Goal: Book appointment/travel/reservation

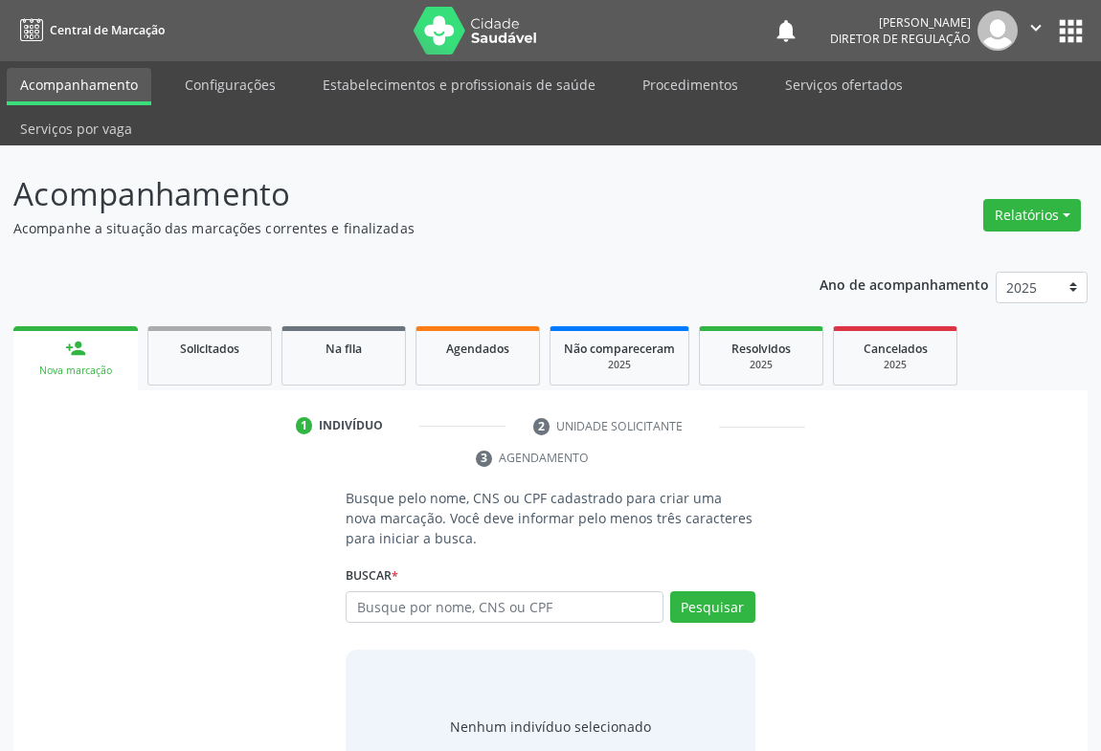
click at [402, 591] on input "text" at bounding box center [505, 607] width 318 height 33
type input "708202691790841"
click at [700, 591] on div "Pesquisar" at bounding box center [709, 614] width 92 height 46
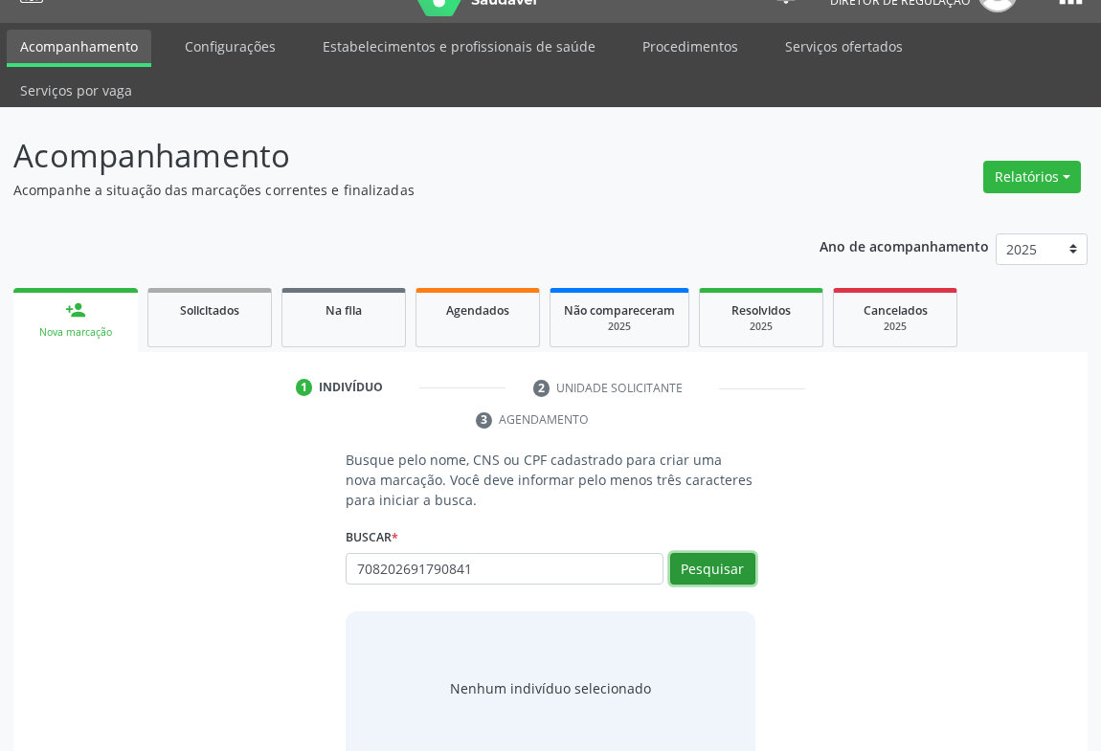
click at [707, 553] on button "Pesquisar" at bounding box center [712, 569] width 85 height 33
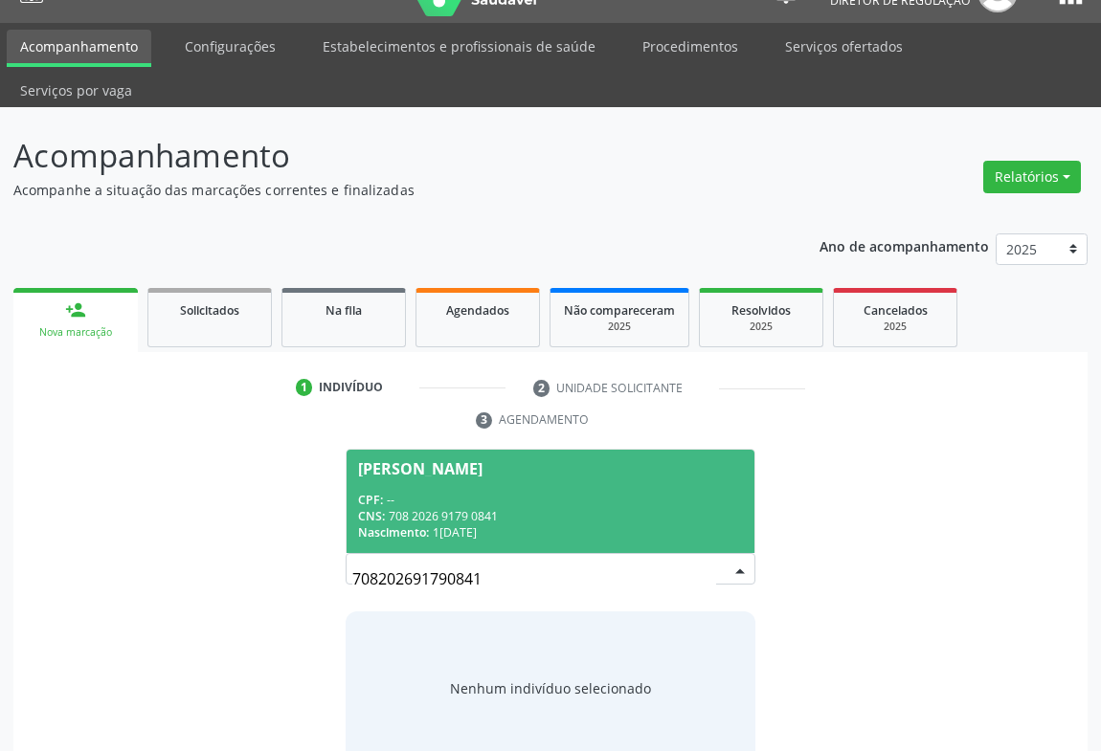
click at [454, 524] on div "Nascimento: [DATE]" at bounding box center [550, 532] width 385 height 16
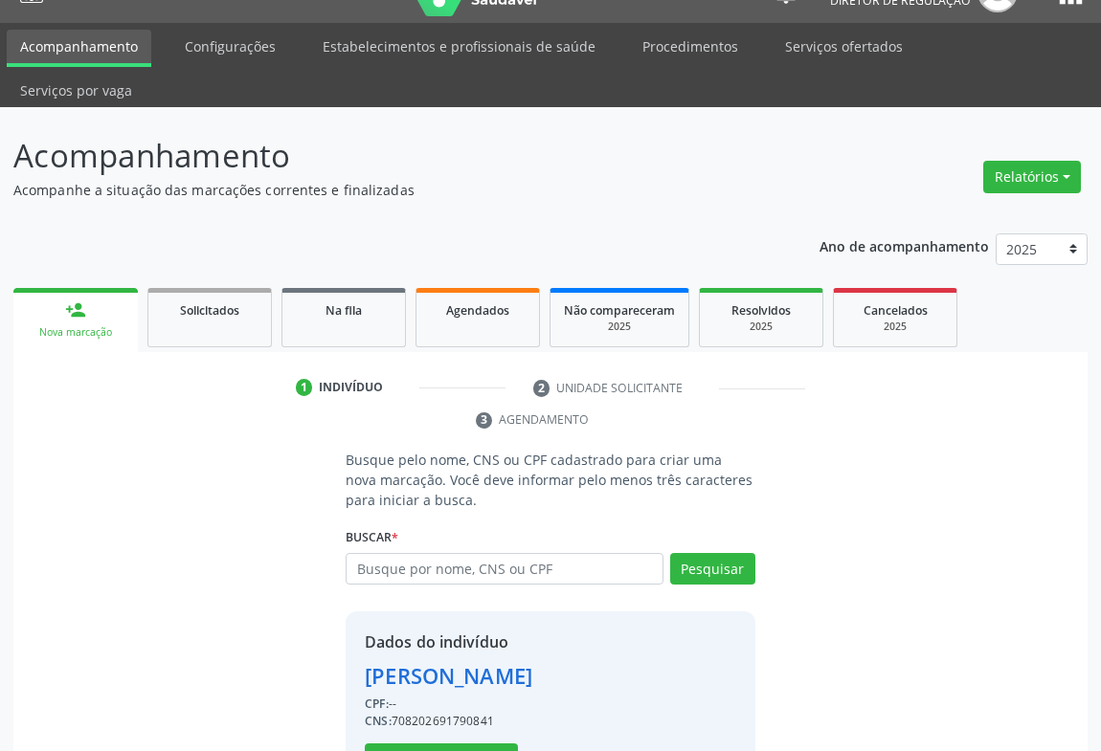
scroll to position [67, 0]
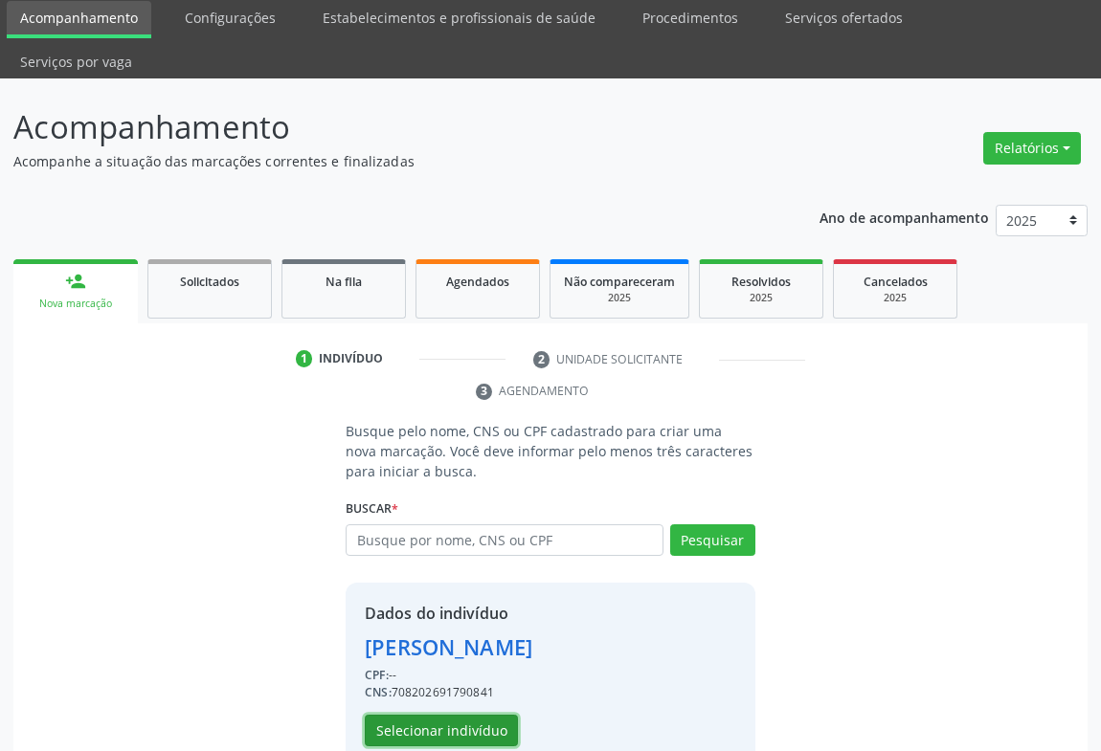
click at [440, 715] on button "Selecionar indivíduo" at bounding box center [441, 731] width 153 height 33
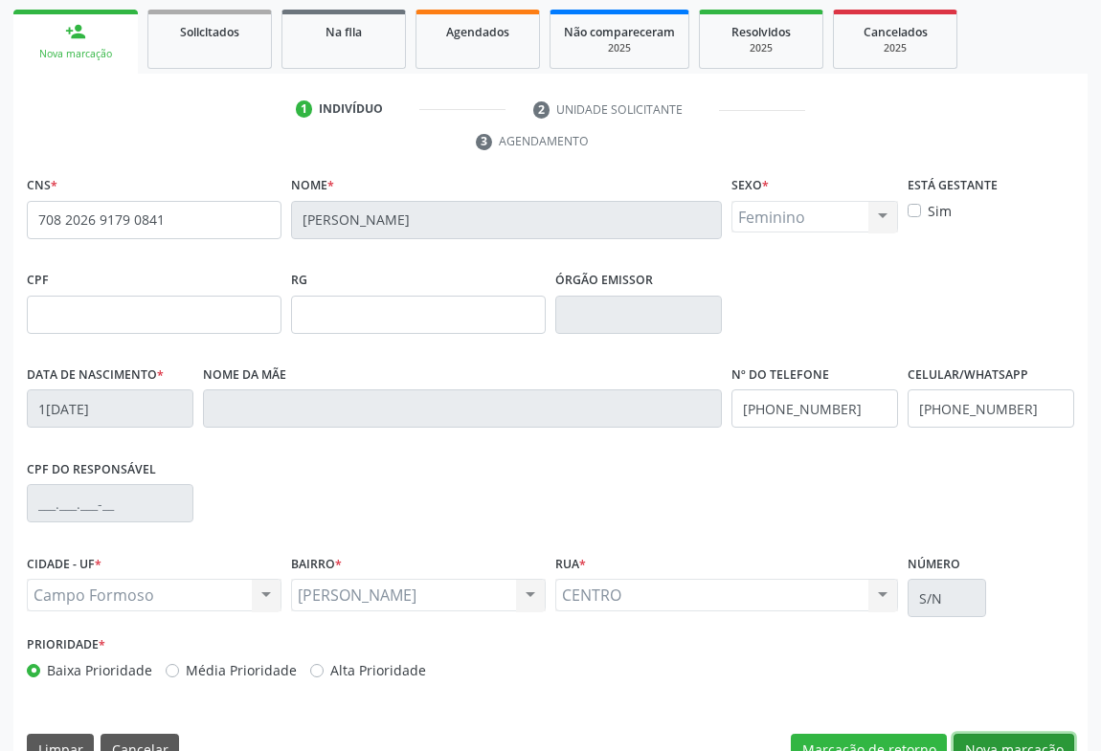
click at [1031, 734] on button "Nova marcação" at bounding box center [1013, 750] width 121 height 33
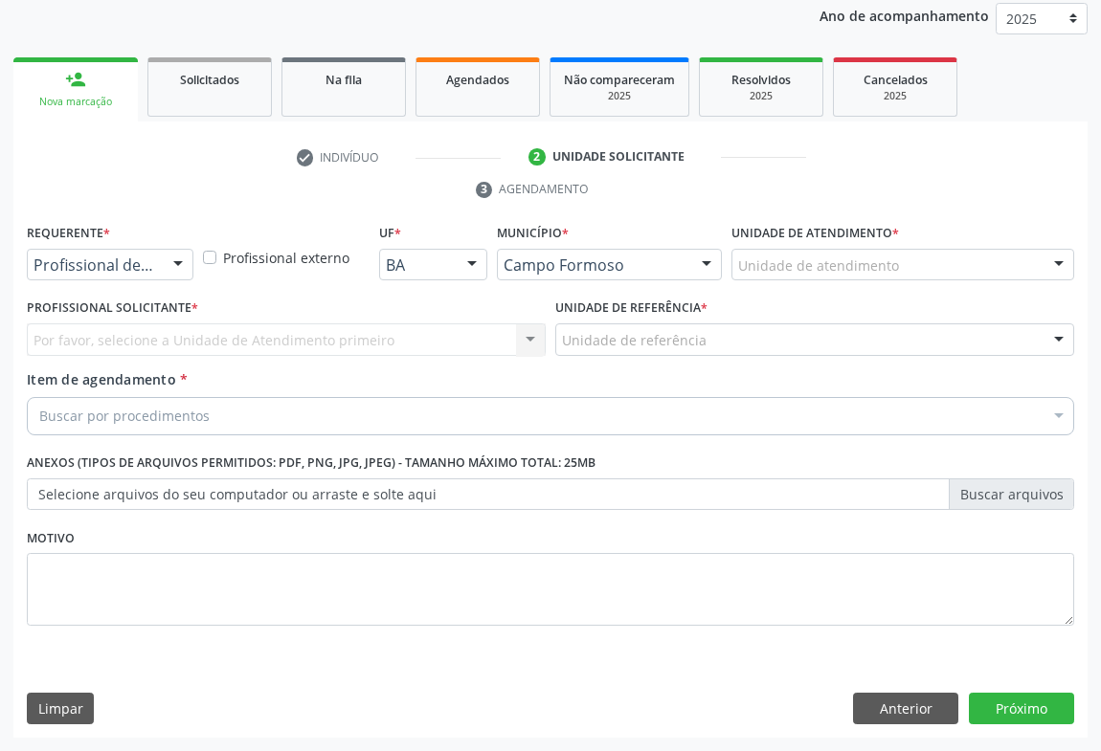
scroll to position [228, 0]
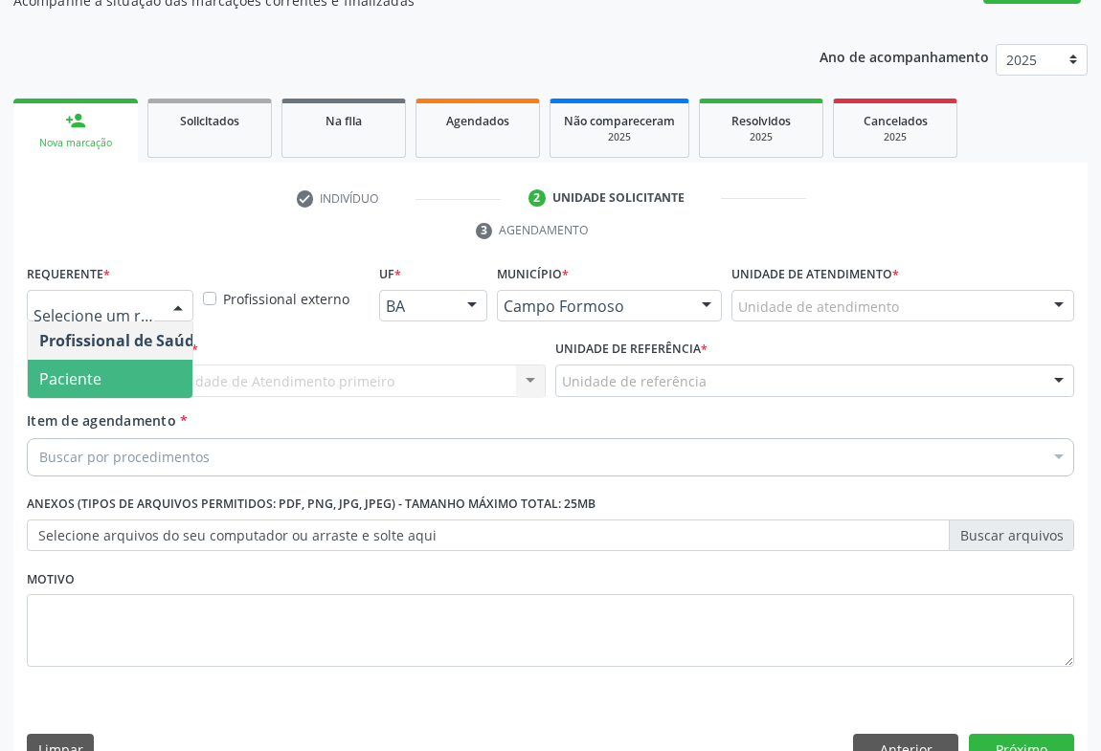
drag, startPoint x: 86, startPoint y: 338, endPoint x: 160, endPoint y: 335, distance: 73.8
click at [91, 368] on span "Paciente" at bounding box center [70, 378] width 62 height 21
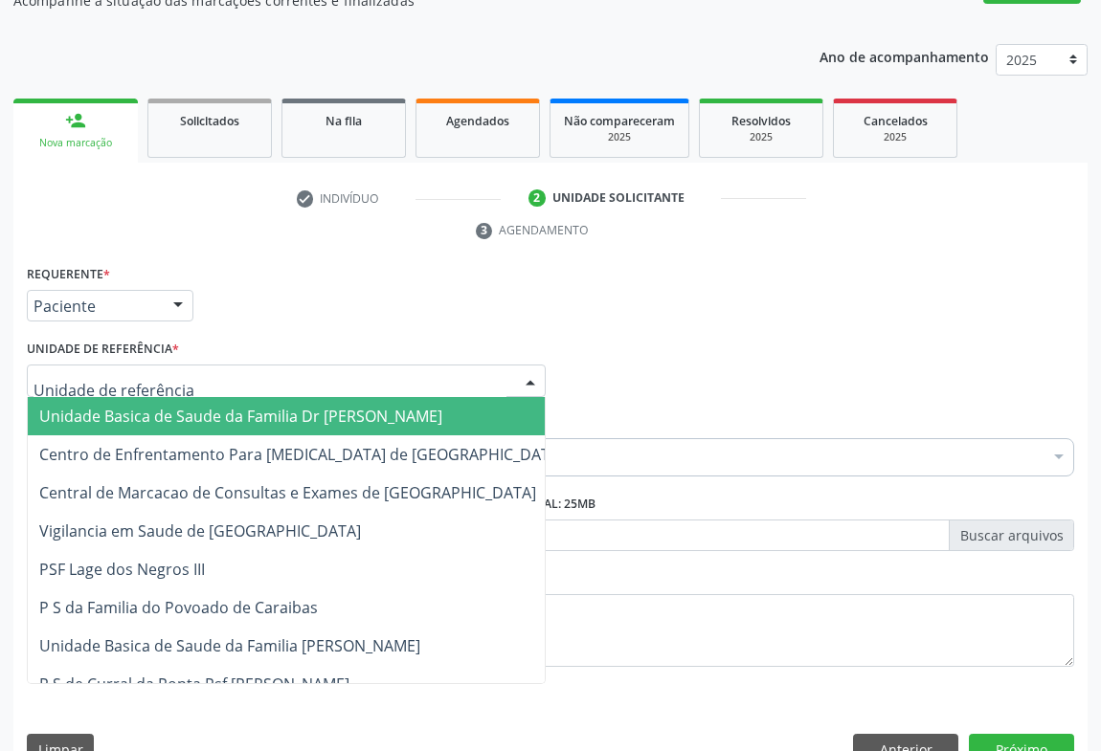
click at [133, 406] on span "Unidade Basica de Saude da Familia Dr [PERSON_NAME]" at bounding box center [240, 416] width 403 height 21
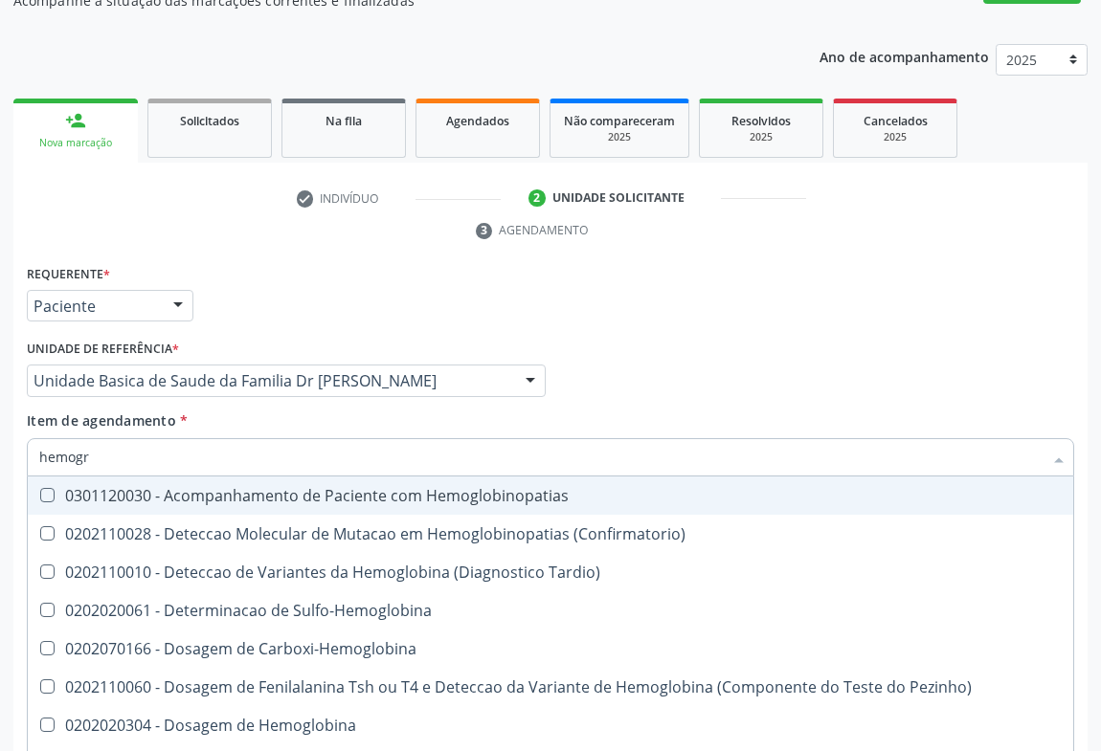
type input "hemogra"
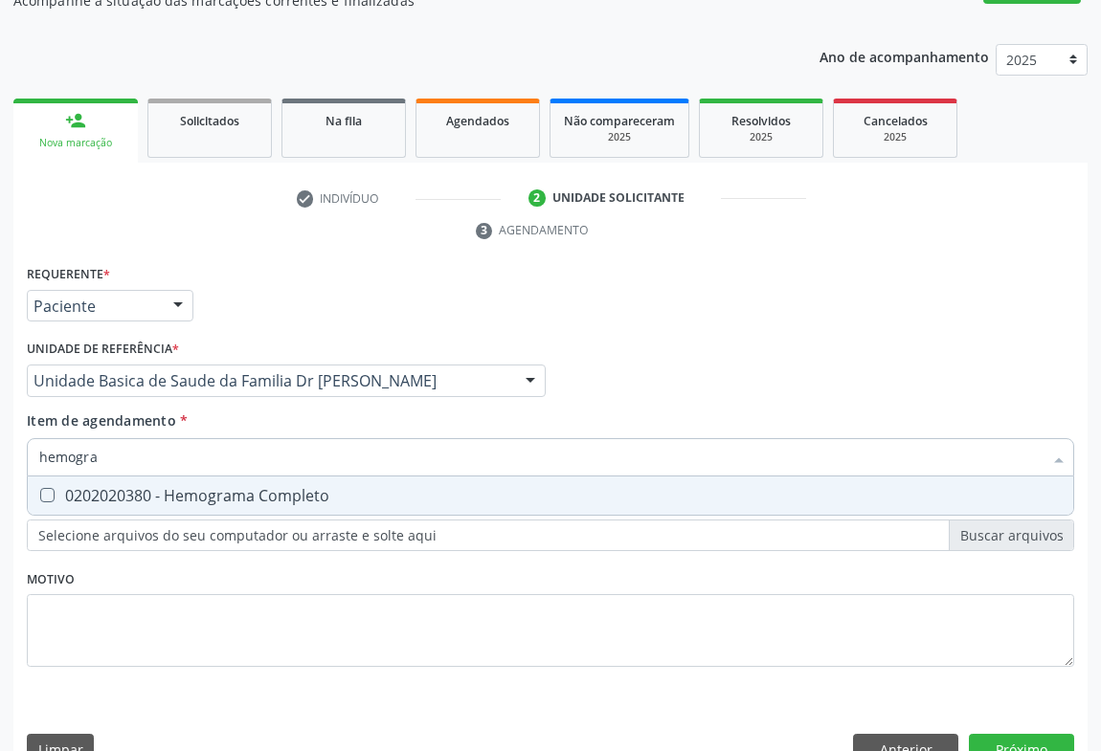
click at [191, 488] on div "0202020380 - Hemograma Completo" at bounding box center [550, 495] width 1022 height 15
checkbox Completo "true"
type input "hemogra"
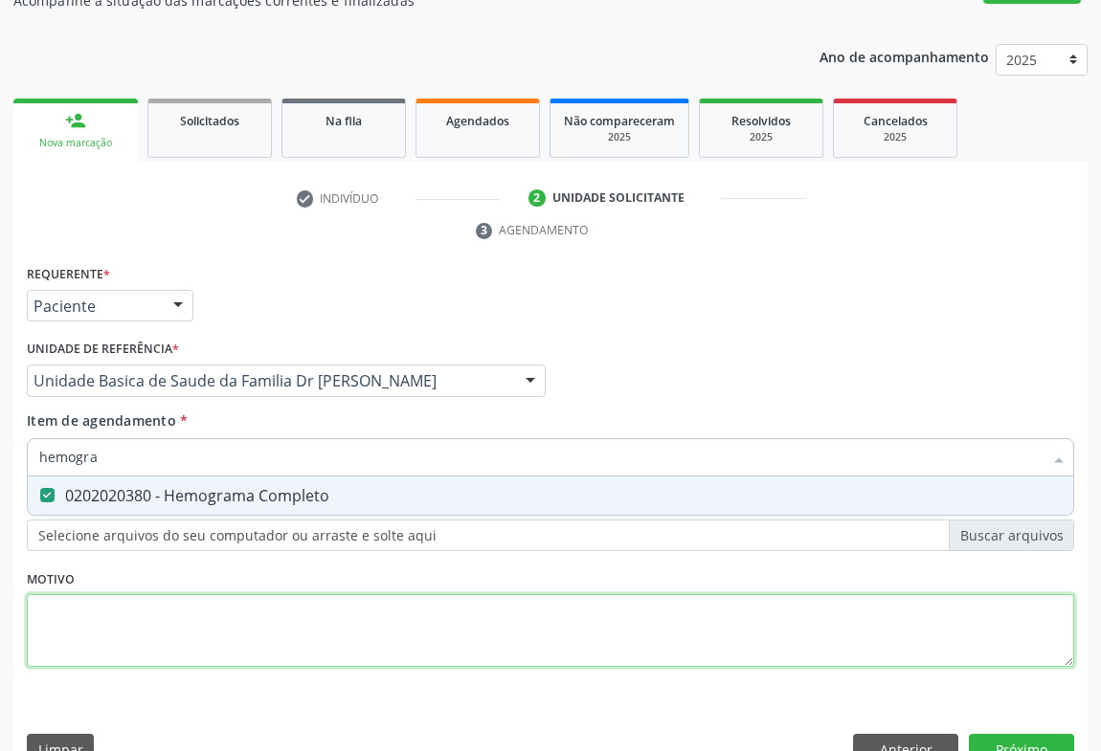
click at [141, 574] on div "Requerente * Paciente Profissional de Saúde Paciente Nenhum resultado encontrad…" at bounding box center [550, 477] width 1047 height 434
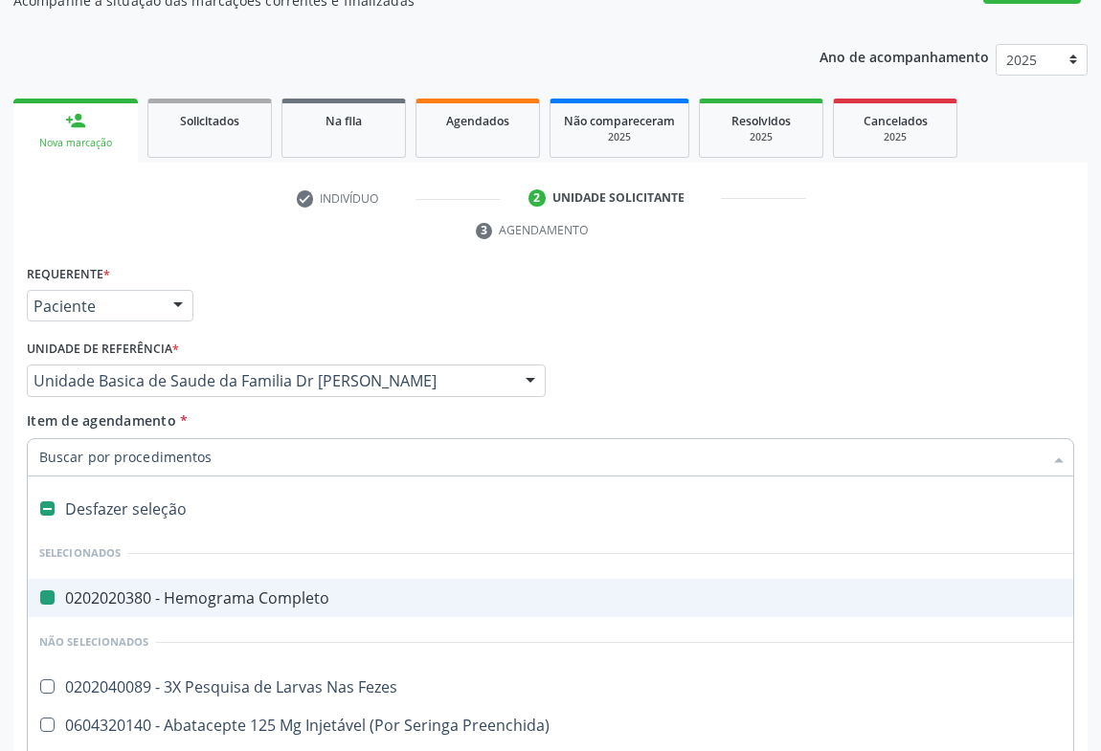
type input "u"
checkbox Completo "false"
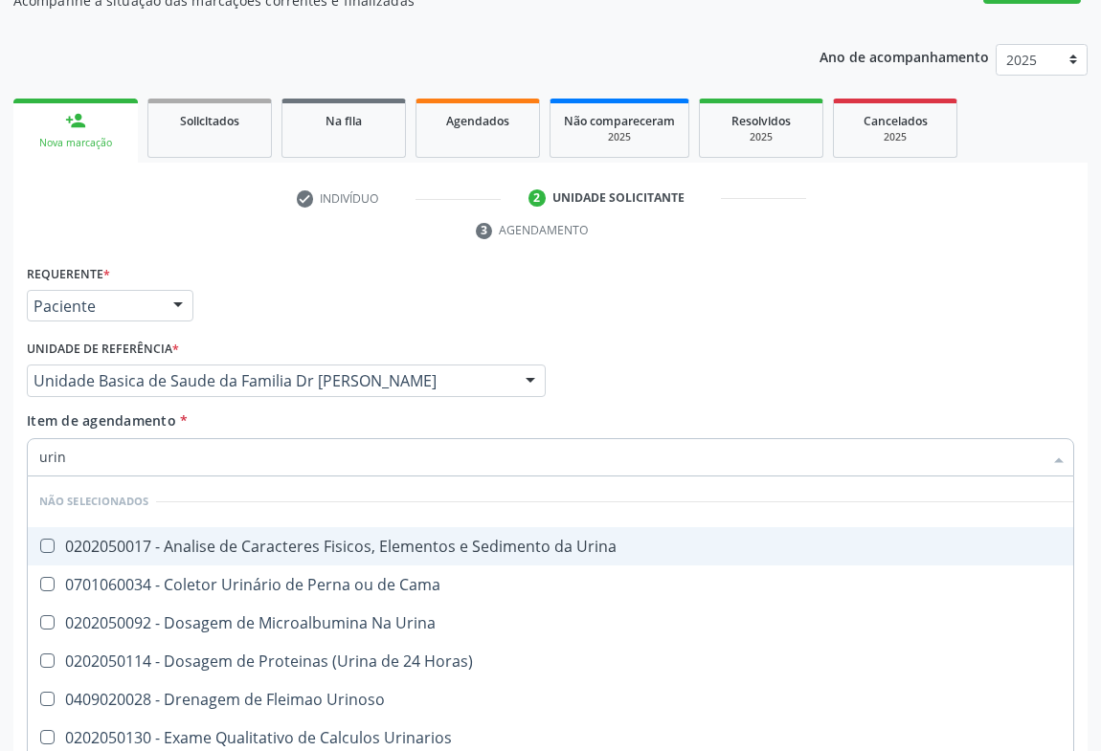
type input "urina"
click at [269, 539] on div "0202050017 - Analise de Caracteres Fisicos, Elementos e Sedimento da Urina" at bounding box center [550, 546] width 1022 height 15
checkbox Urina "true"
click at [268, 438] on input "urina" at bounding box center [540, 457] width 1003 height 38
click at [211, 411] on div "Item de agendamento * urina Desfazer seleção Não selecionados 0202050017 - Anal…" at bounding box center [550, 441] width 1047 height 60
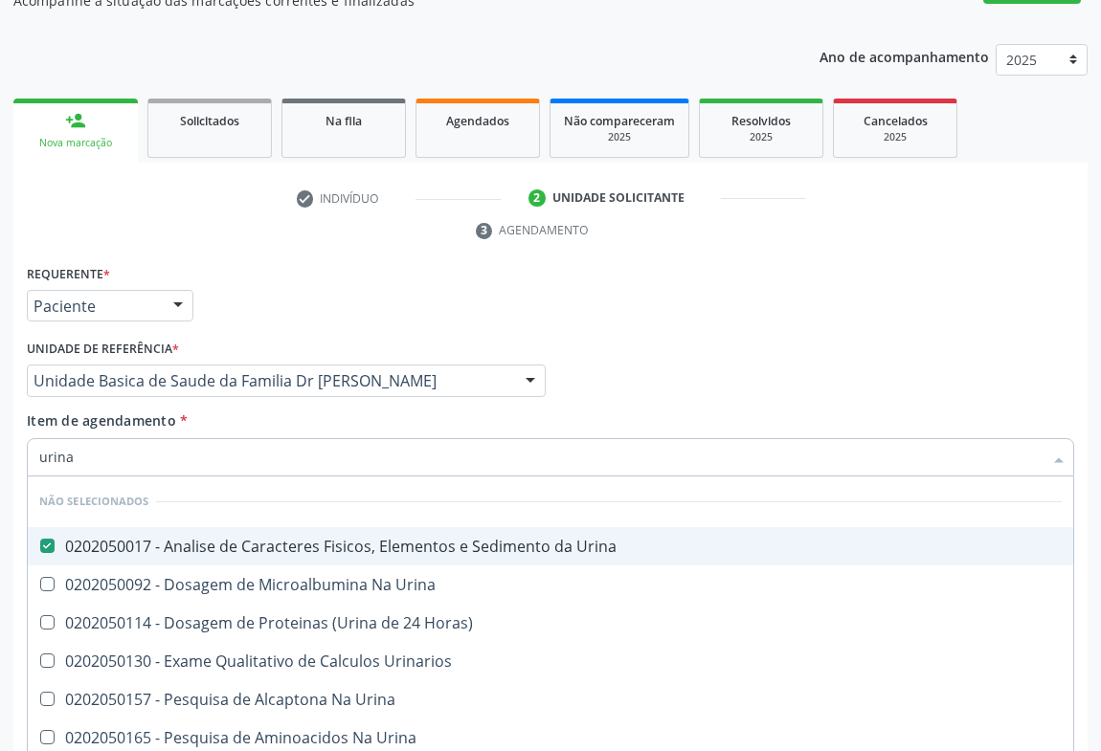
checkbox Urina "true"
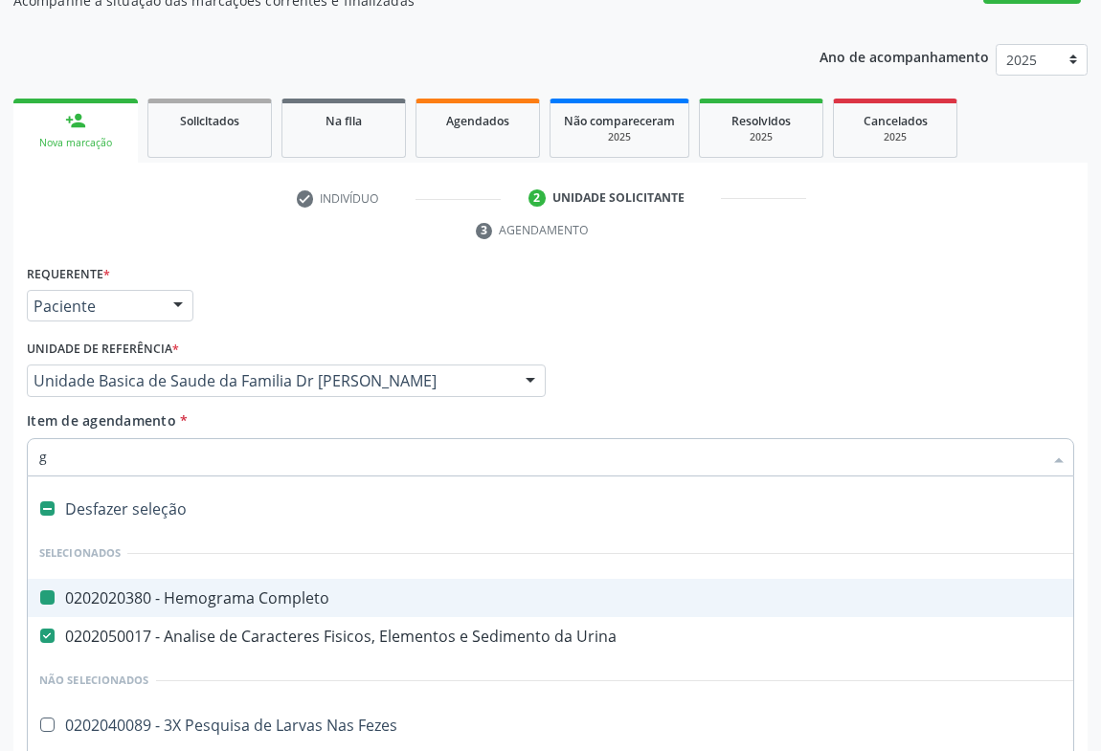
type input "gl"
checkbox Completo "false"
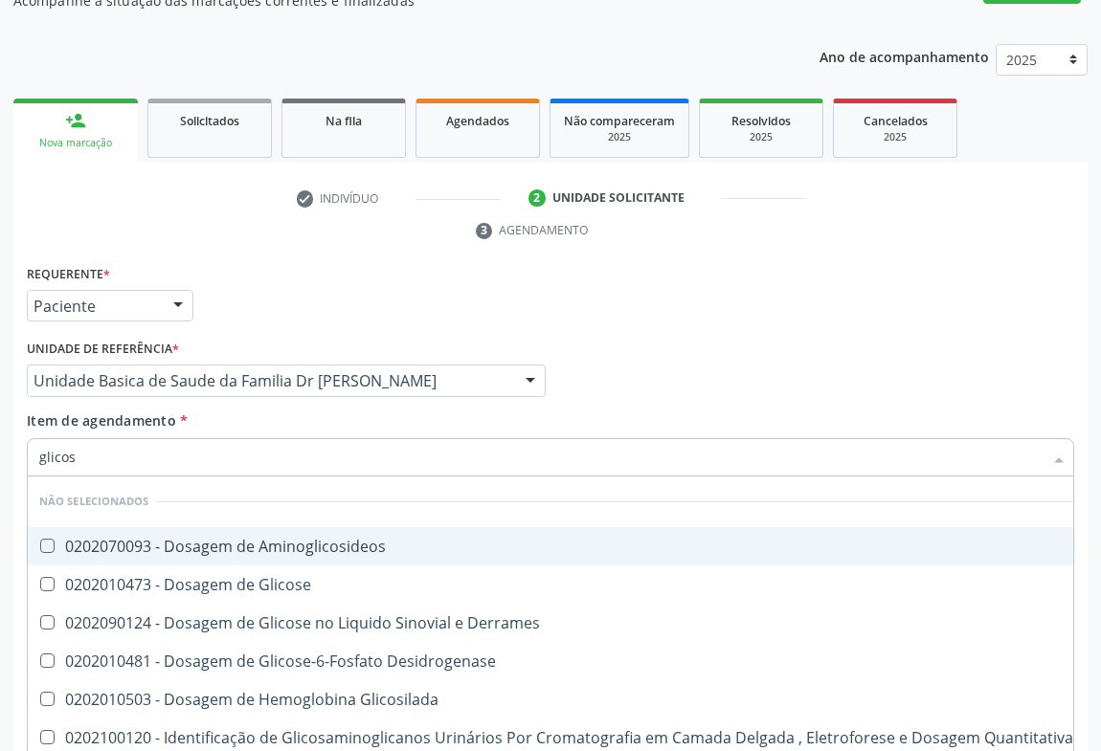
type input "glicose"
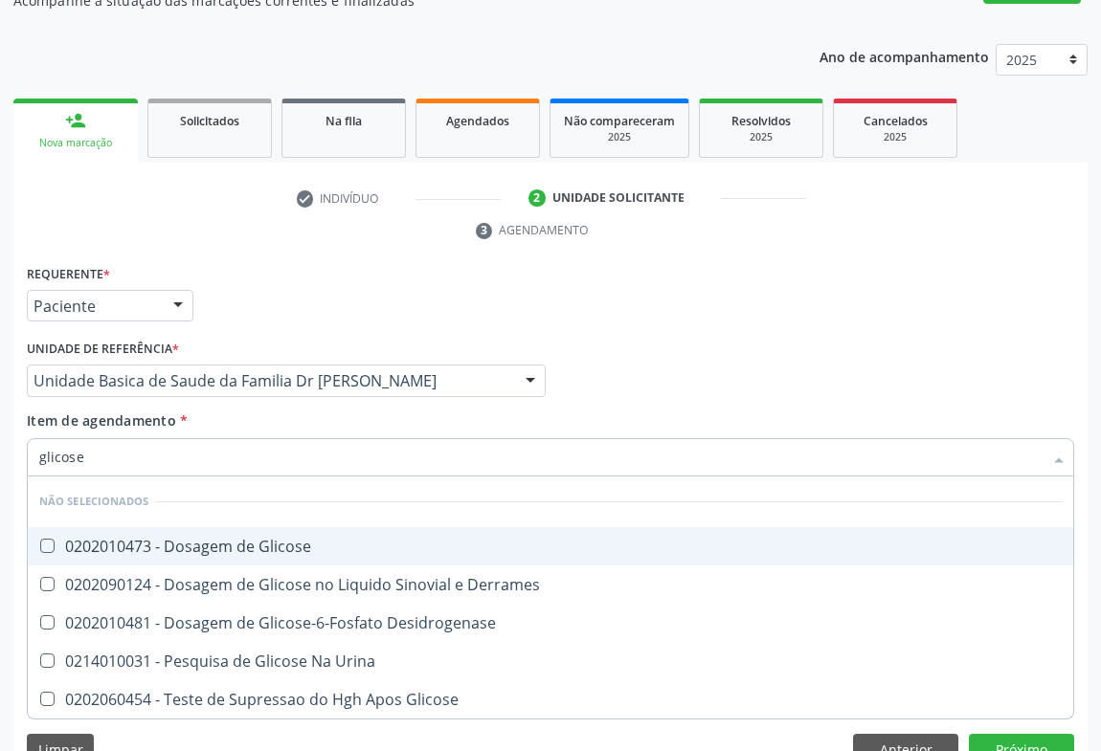
drag, startPoint x: 219, startPoint y: 507, endPoint x: 253, endPoint y: 449, distance: 67.3
click at [223, 539] on div "0202010473 - Dosagem de Glicose" at bounding box center [550, 546] width 1022 height 15
checkbox Glicose "true"
drag, startPoint x: 318, startPoint y: 368, endPoint x: 399, endPoint y: 390, distance: 84.0
click at [315, 411] on div "Item de agendamento * glicose Desfazer seleção Não selecionados 0202010473 - Do…" at bounding box center [550, 441] width 1047 height 60
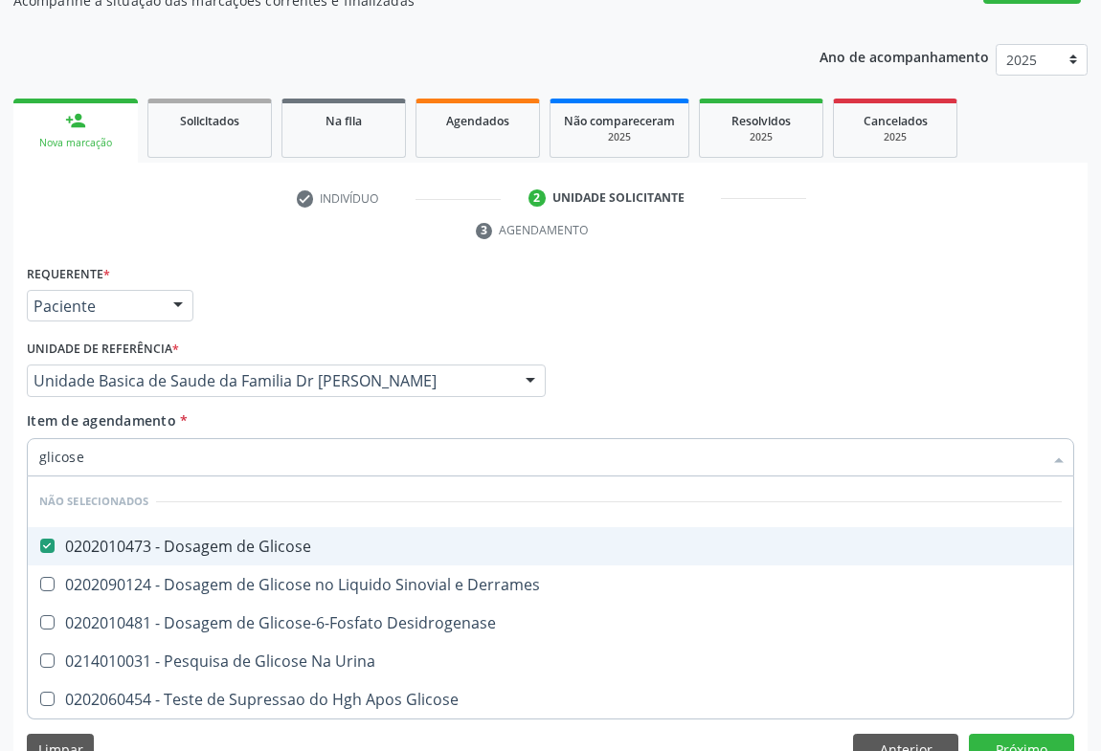
checkbox Derrames "true"
checkbox Desidrogenase "true"
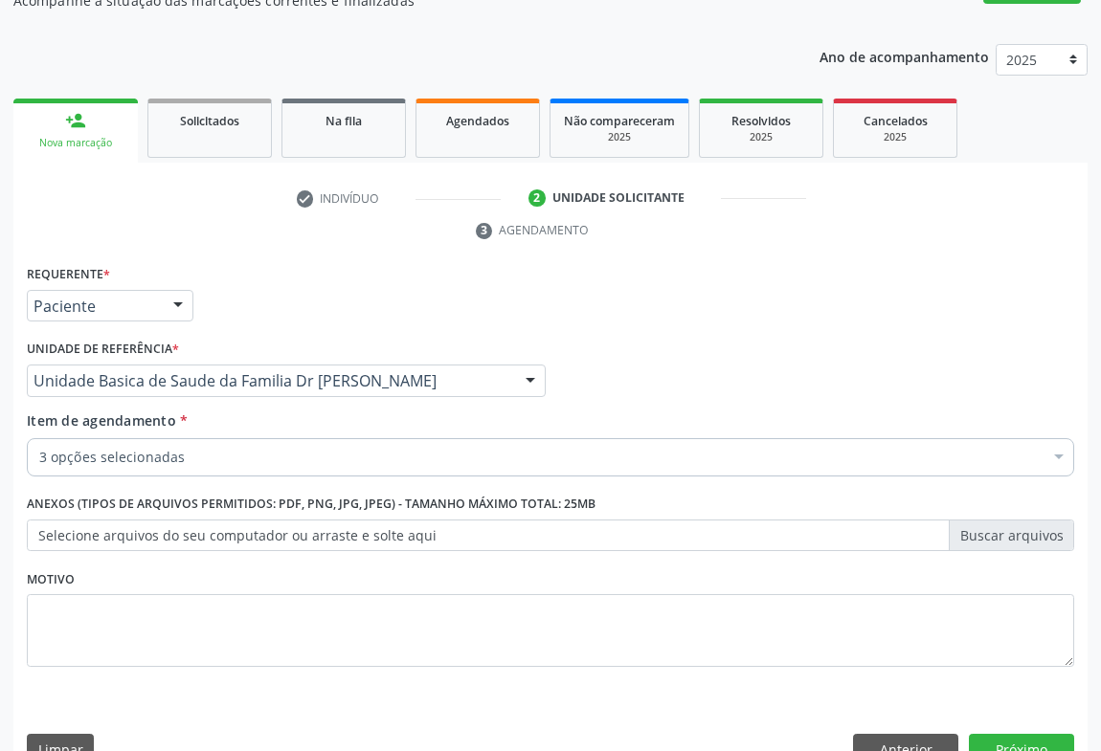
scroll to position [0, 0]
click at [1002, 734] on button "Próximo" at bounding box center [1021, 750] width 105 height 33
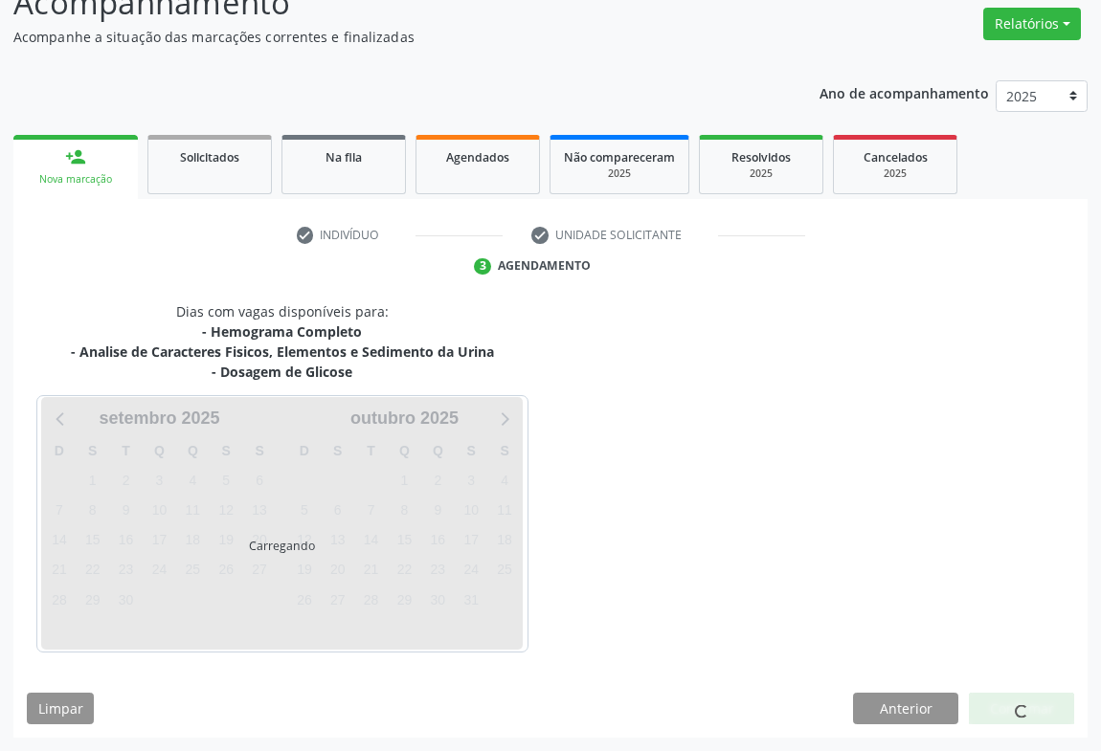
scroll to position [151, 0]
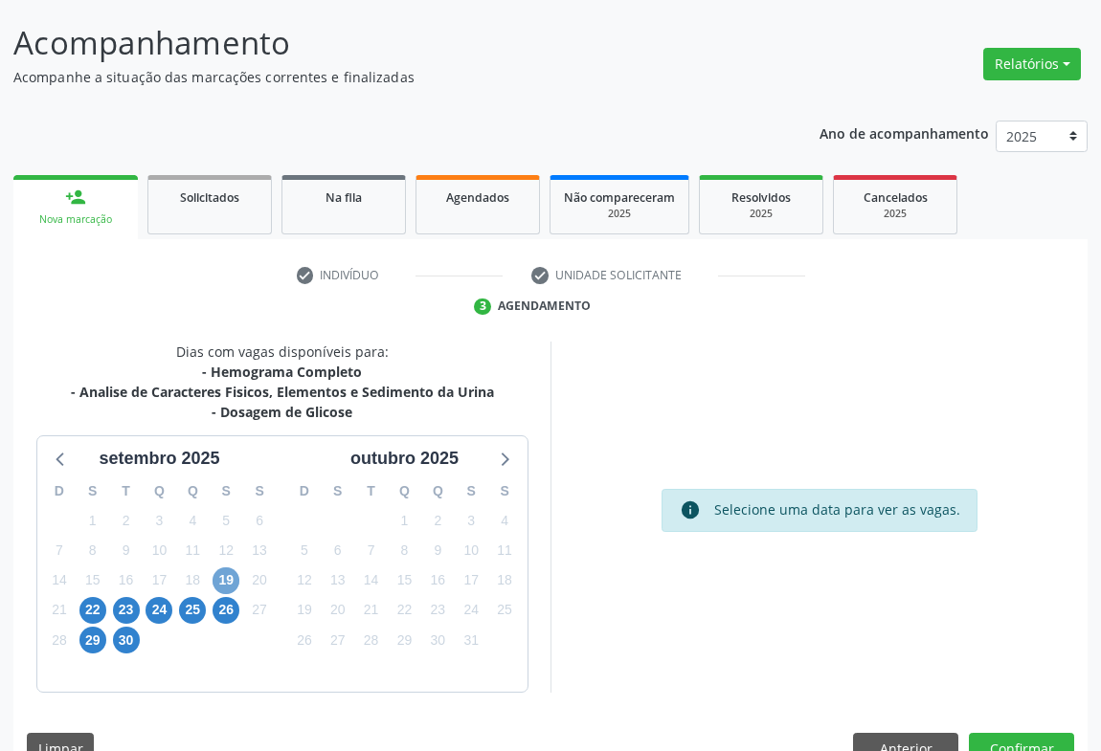
drag, startPoint x: 229, startPoint y: 532, endPoint x: 232, endPoint y: 501, distance: 31.7
click at [229, 568] on span "19" at bounding box center [225, 581] width 27 height 27
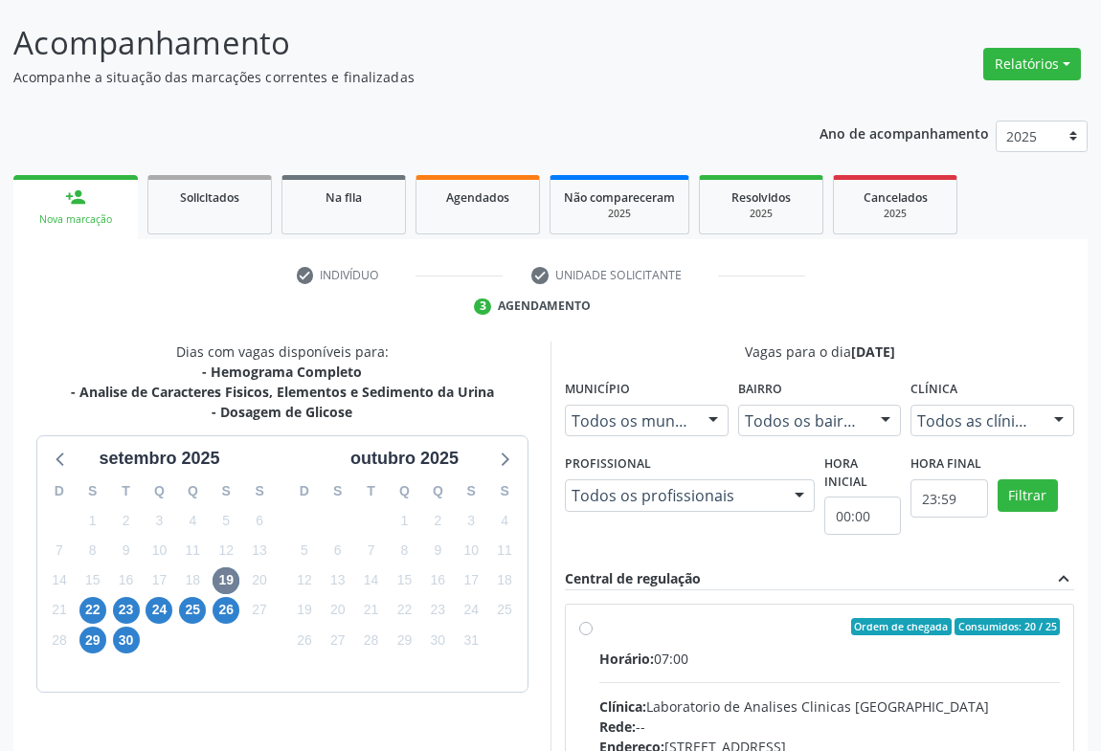
click at [700, 618] on label "Ordem de chegada Consumidos: 20 / 25 Horário: 07:00 Clínica: Laboratorio de Ana…" at bounding box center [829, 765] width 460 height 294
click at [592, 618] on input "Ordem de chegada Consumidos: 20 / 25 Horário: 07:00 Clínica: Laboratorio de Ana…" at bounding box center [585, 626] width 13 height 17
radio input "true"
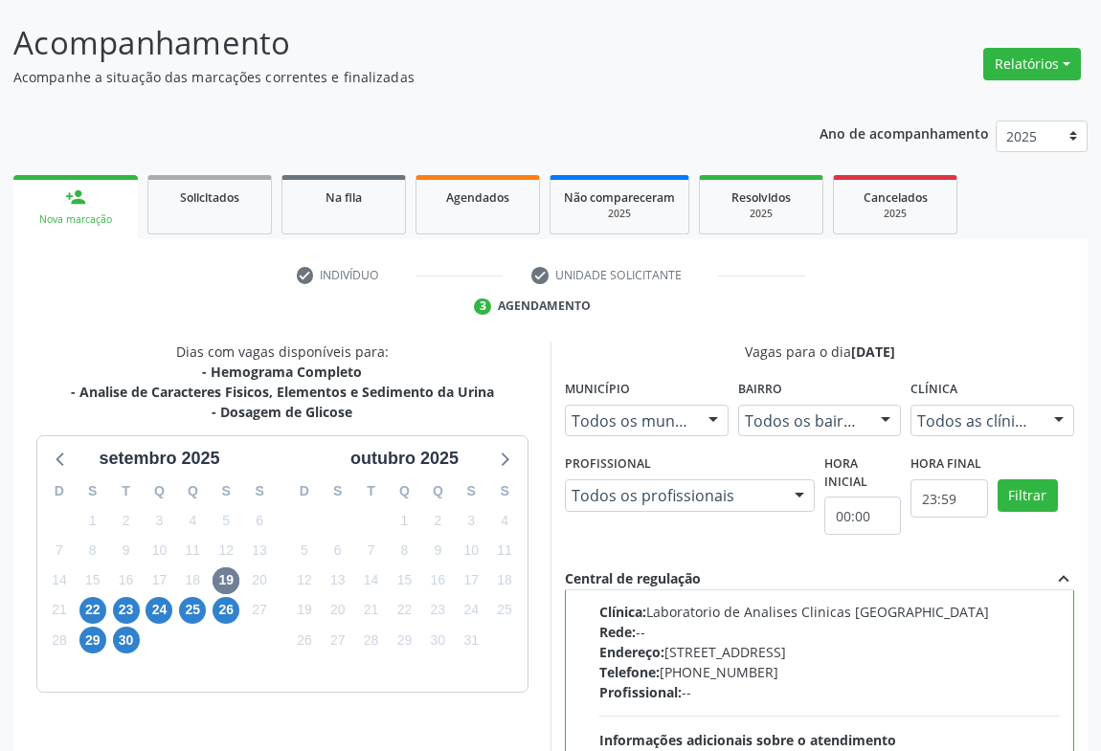
scroll to position [432, 0]
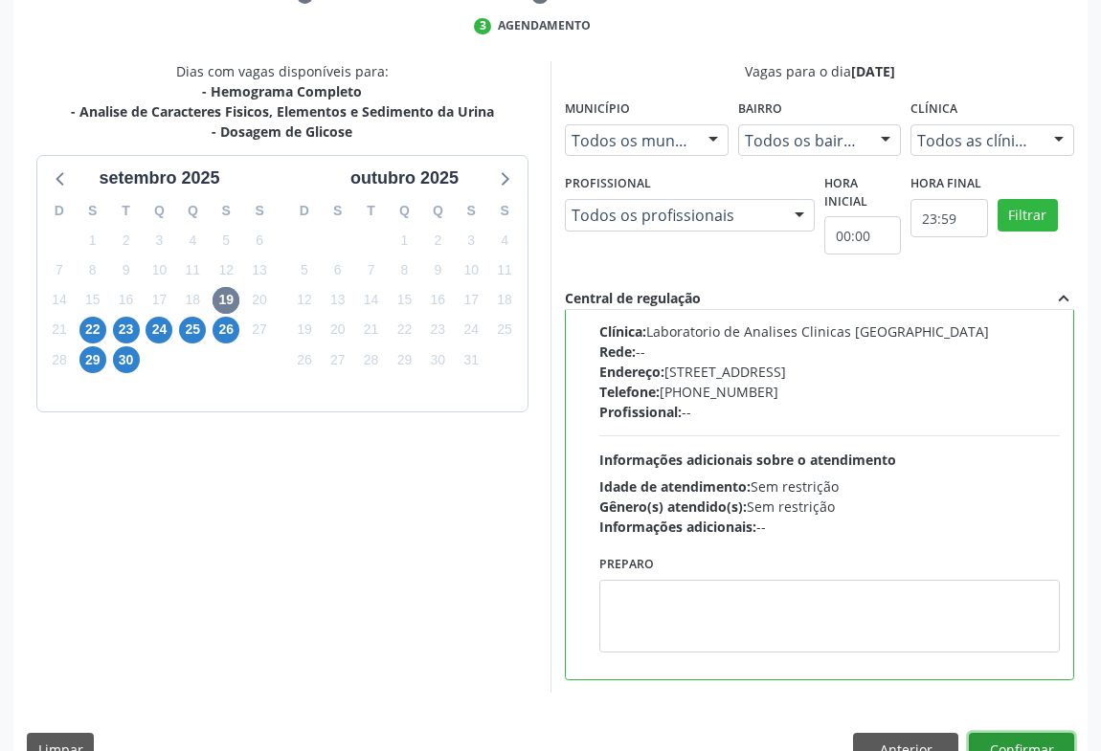
drag, startPoint x: 986, startPoint y: 696, endPoint x: 972, endPoint y: 584, distance: 112.8
click at [987, 733] on button "Confirmar" at bounding box center [1021, 749] width 105 height 33
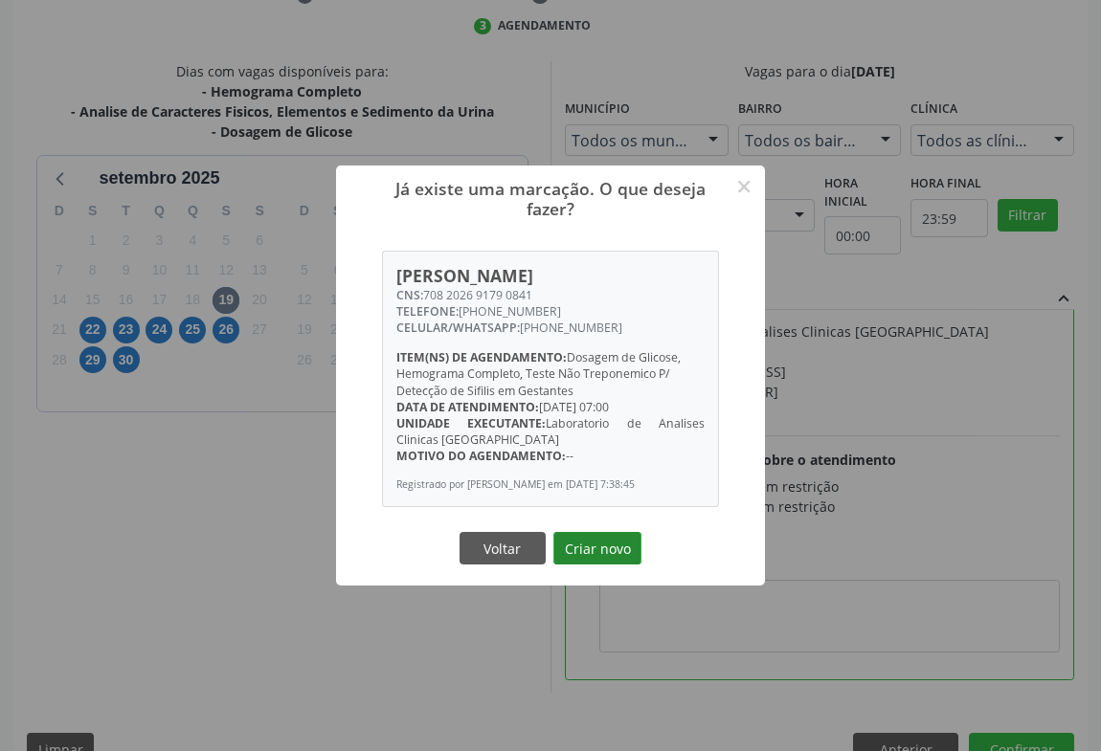
click at [610, 557] on button "Criar novo" at bounding box center [597, 548] width 88 height 33
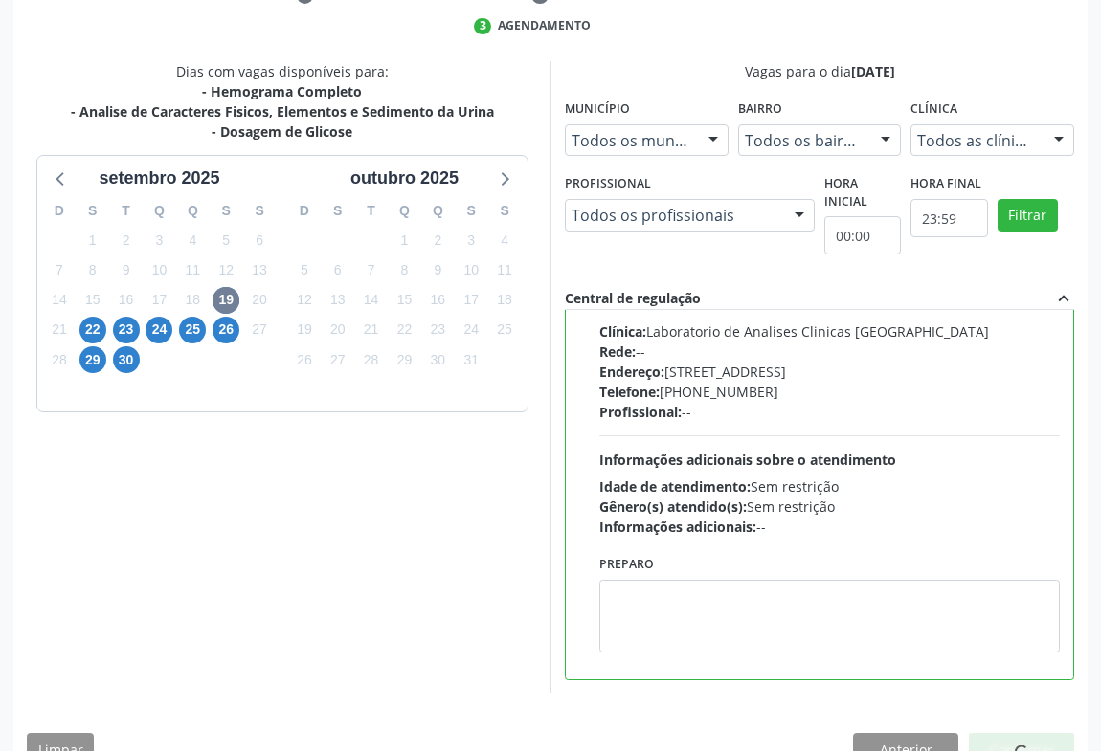
scroll to position [0, 0]
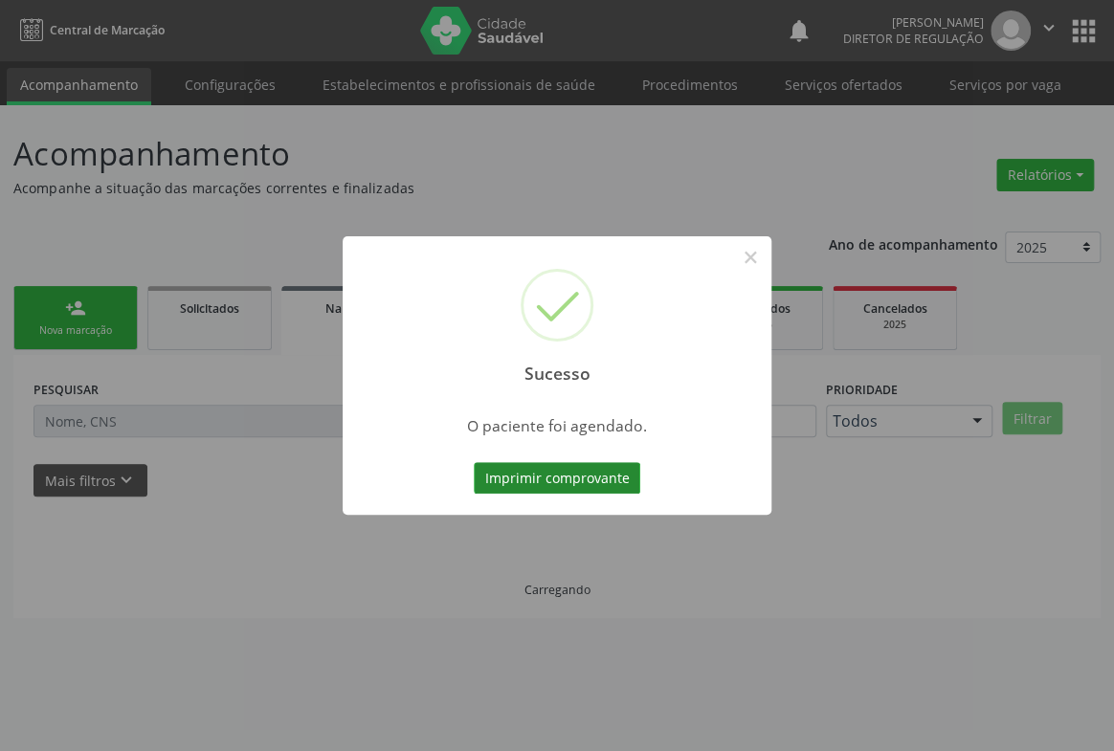
click at [575, 481] on button "Imprimir comprovante" at bounding box center [557, 478] width 167 height 33
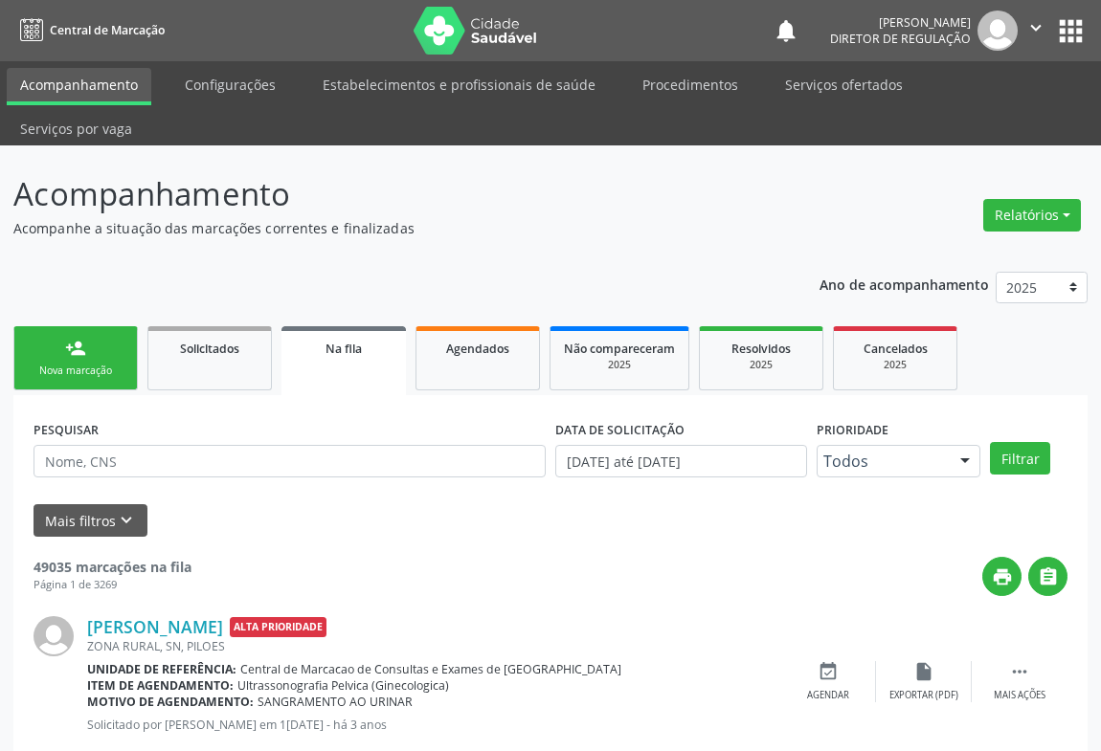
click at [1033, 23] on icon "" at bounding box center [1035, 27] width 21 height 21
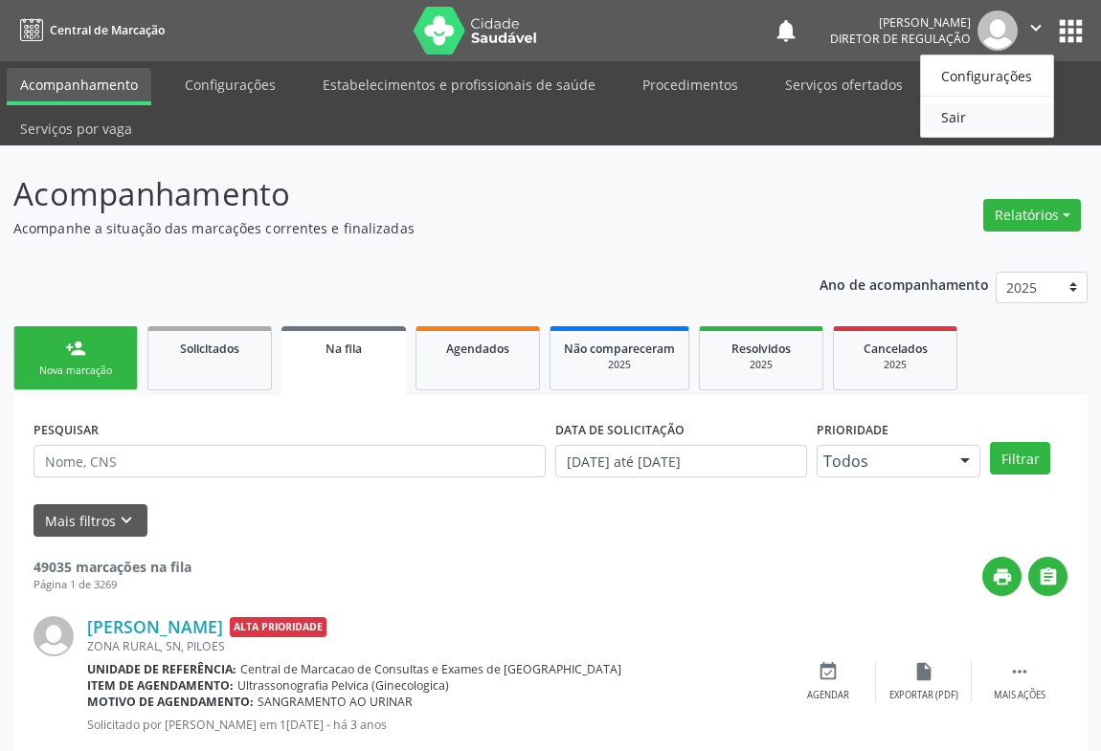
click at [949, 113] on link "Sair" at bounding box center [987, 116] width 132 height 27
